Goal: Information Seeking & Learning: Find specific fact

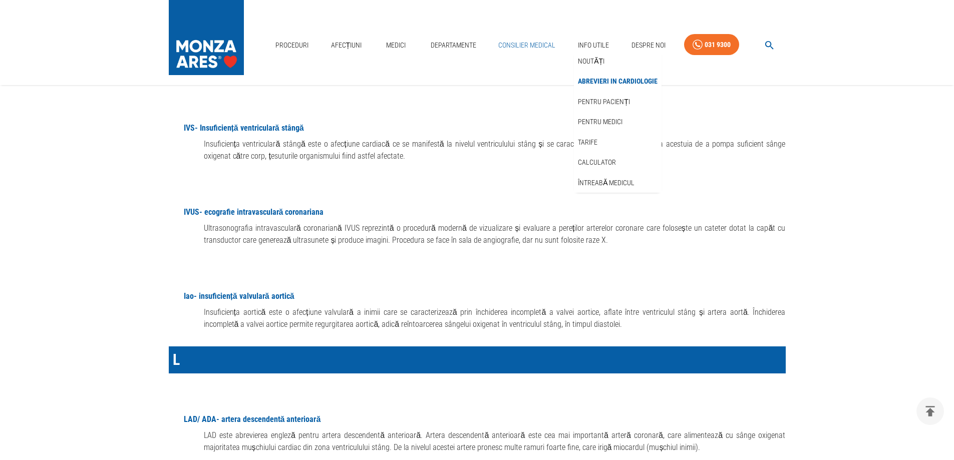
scroll to position [7955, 0]
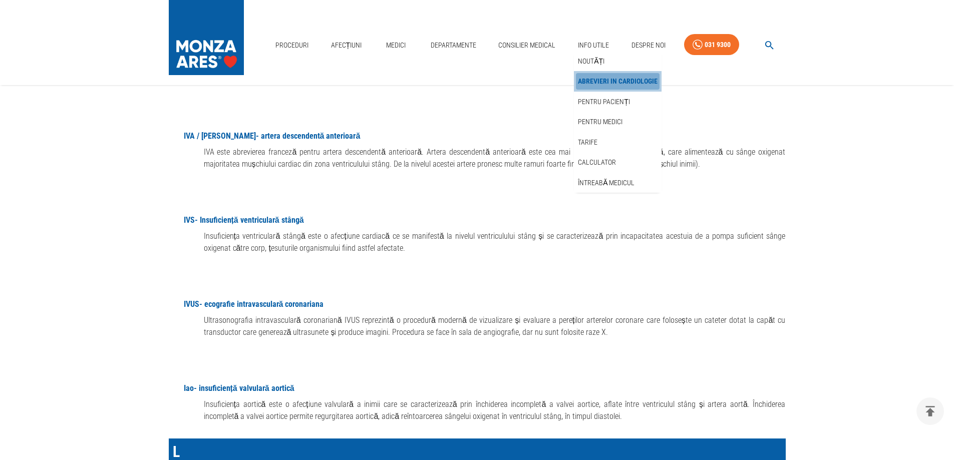
click at [595, 82] on link "Abrevieri in cardiologie" at bounding box center [618, 81] width 84 height 17
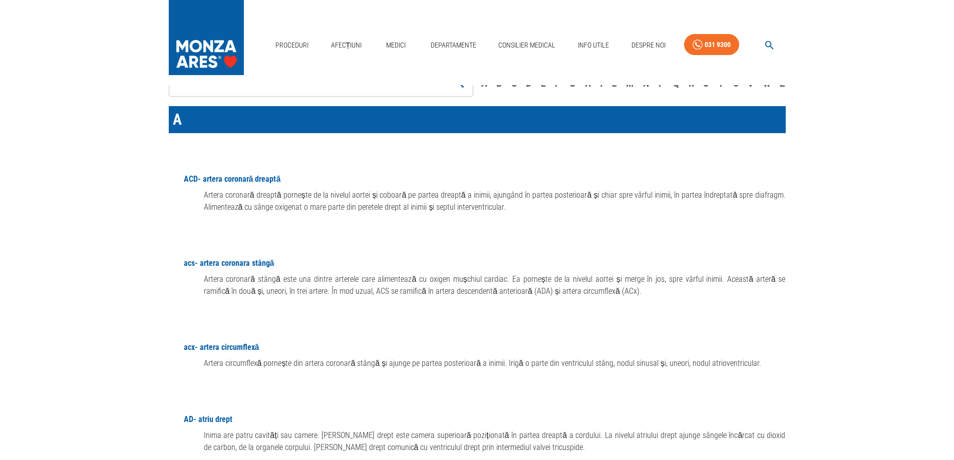
scroll to position [200, 0]
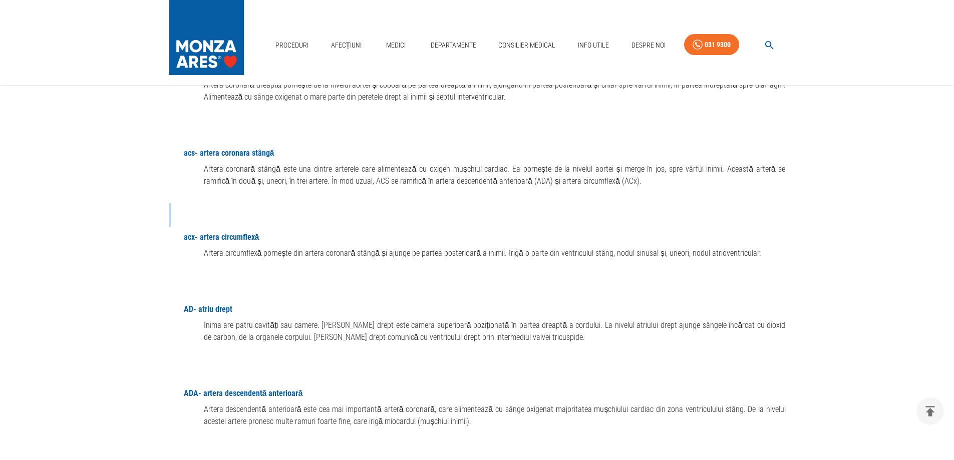
drag, startPoint x: 173, startPoint y: 237, endPoint x: 120, endPoint y: 208, distance: 60.3
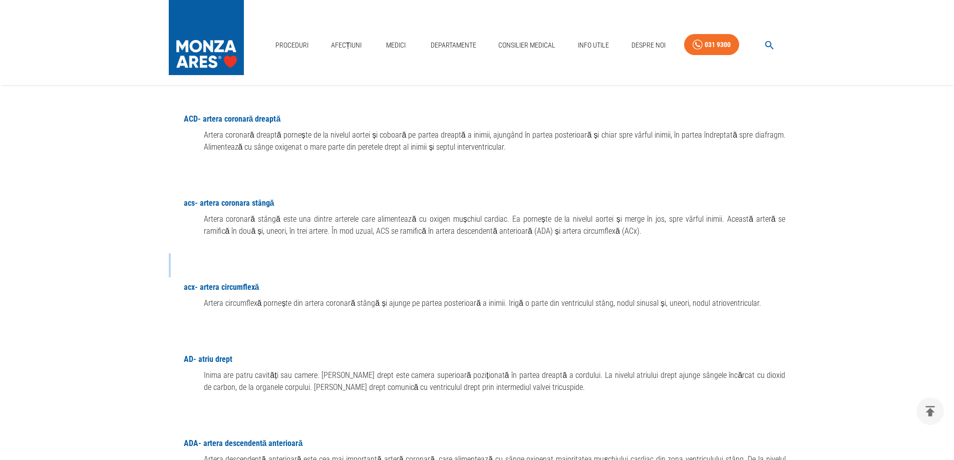
scroll to position [0, 0]
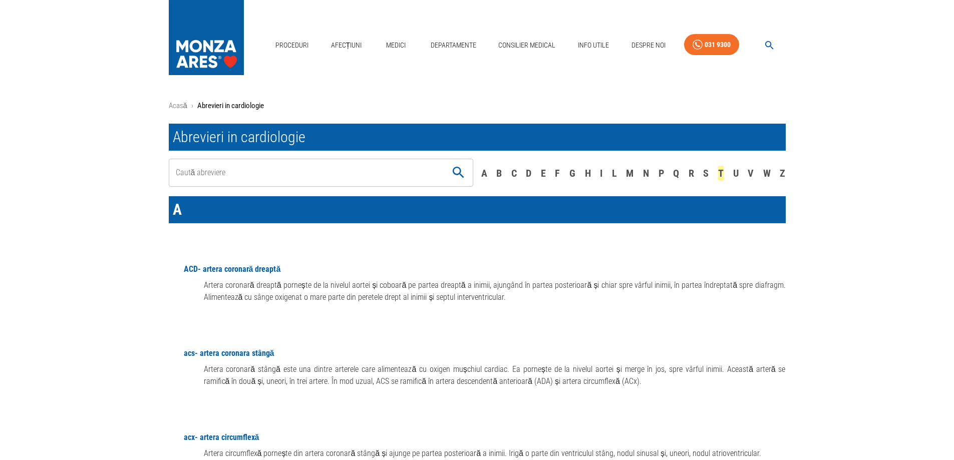
click at [722, 171] on div "T" at bounding box center [721, 173] width 6 height 15
click at [511, 170] on div "C" at bounding box center [514, 173] width 6 height 15
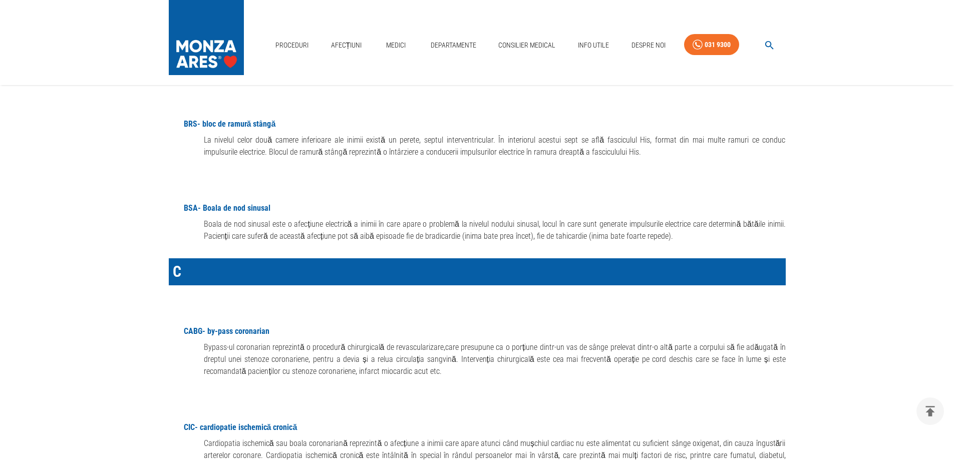
scroll to position [2521, 0]
